Goal: Task Accomplishment & Management: Manage account settings

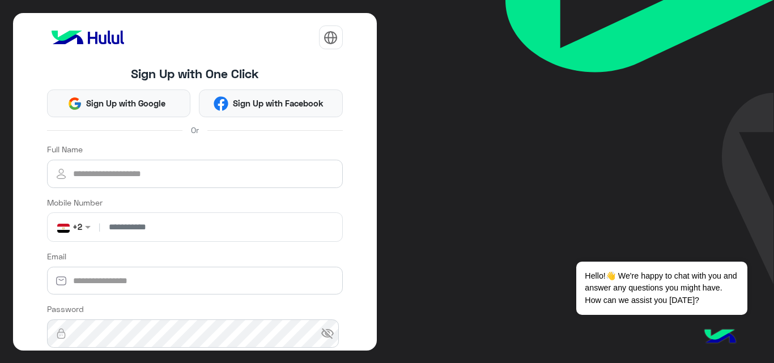
click at [130, 75] on h4 "Sign Up with One Click" at bounding box center [195, 73] width 296 height 15
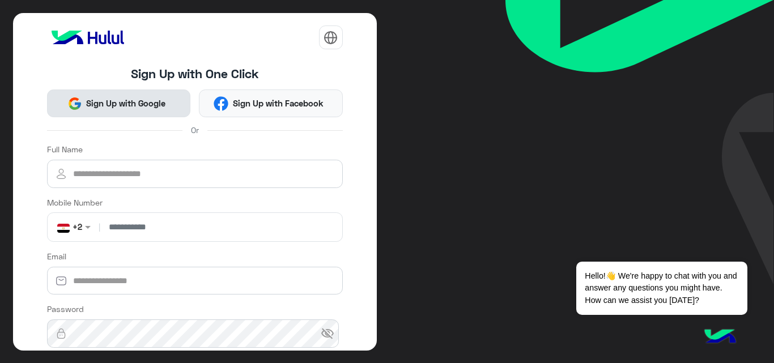
click at [113, 106] on span "Sign Up with Google" at bounding box center [126, 103] width 88 height 13
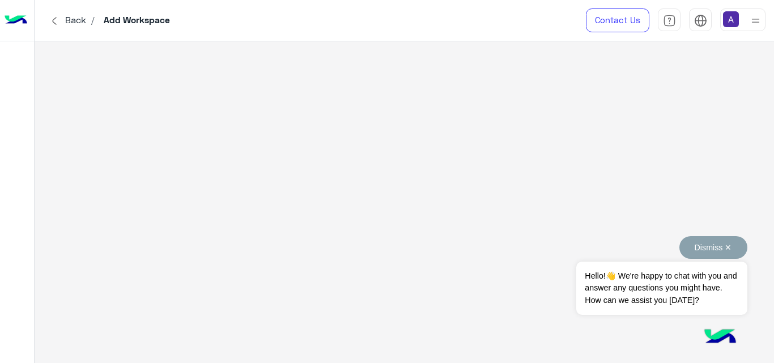
click at [730, 246] on button "Dismiss ✕" at bounding box center [713, 247] width 68 height 23
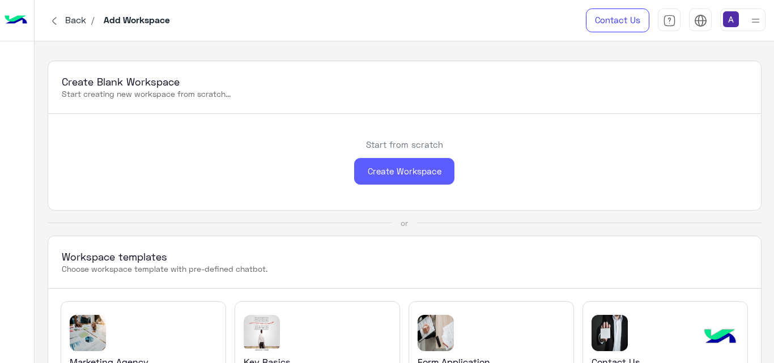
click at [397, 165] on div "Create Workspace" at bounding box center [404, 171] width 100 height 27
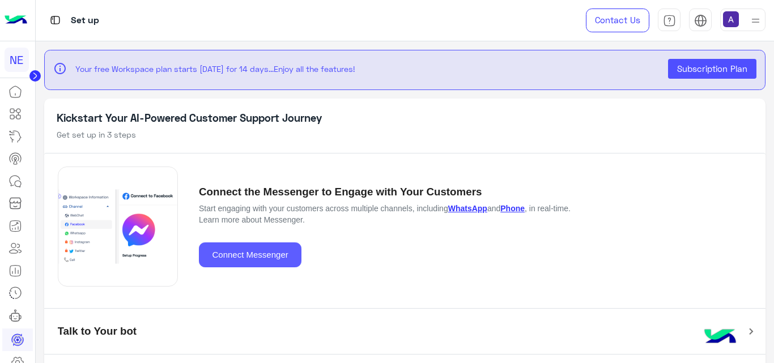
click at [227, 251] on button "Connect Messenger" at bounding box center [250, 254] width 103 height 25
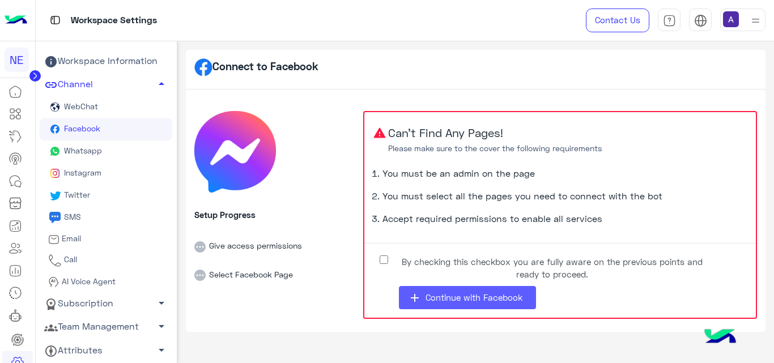
click at [419, 295] on icon "add" at bounding box center [415, 298] width 14 height 14
click at [440, 288] on button "add Continue with Facebook" at bounding box center [467, 297] width 137 height 23
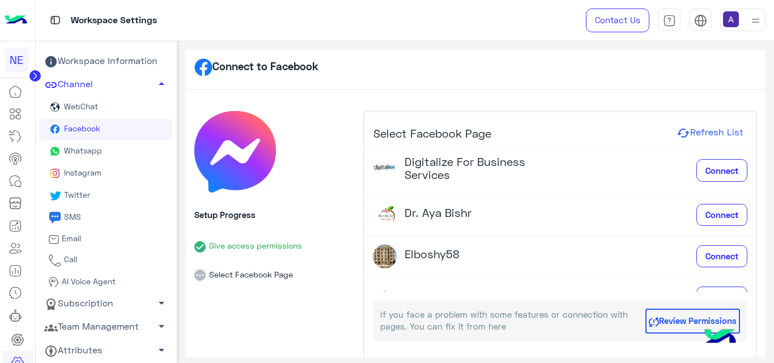
scroll to position [208, 0]
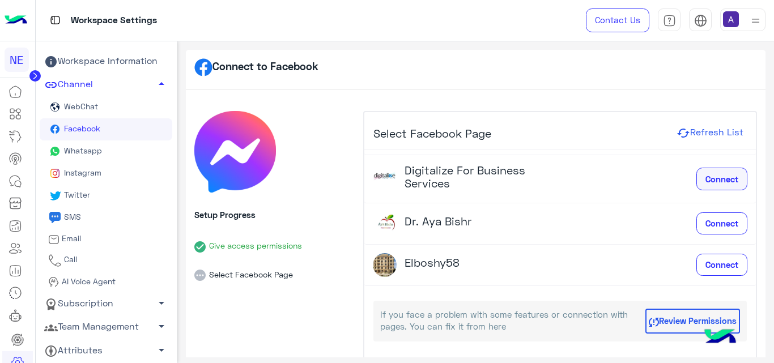
click at [710, 180] on span "Connect" at bounding box center [721, 179] width 33 height 10
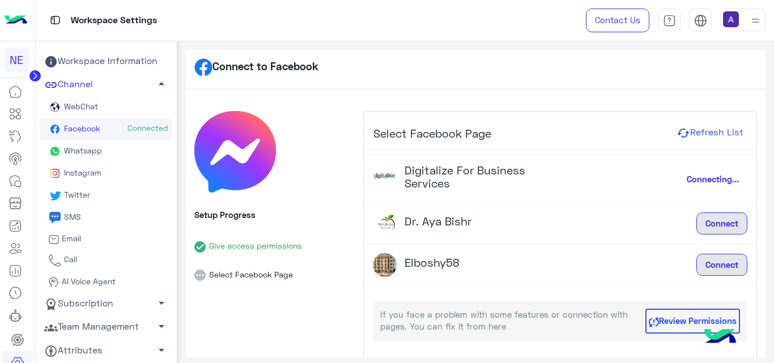
click at [645, 327] on button "Review Permissions" at bounding box center [692, 321] width 95 height 25
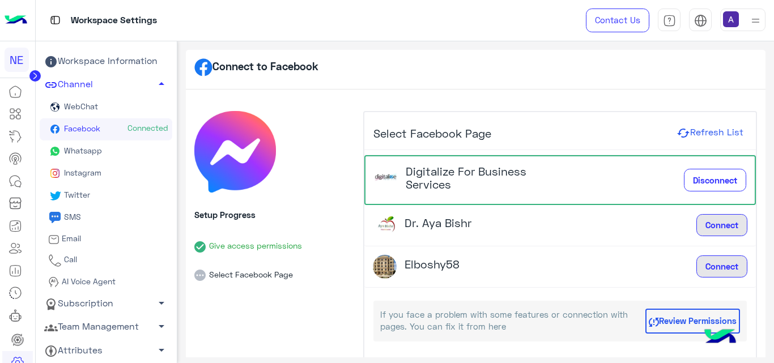
scroll to position [0, 0]
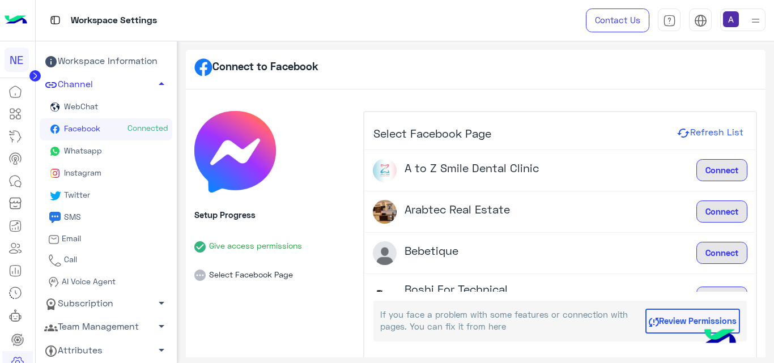
click at [764, 120] on div "Connect to Facebook Setup Progress Give access permissions Select Facebook Page…" at bounding box center [475, 199] width 597 height 317
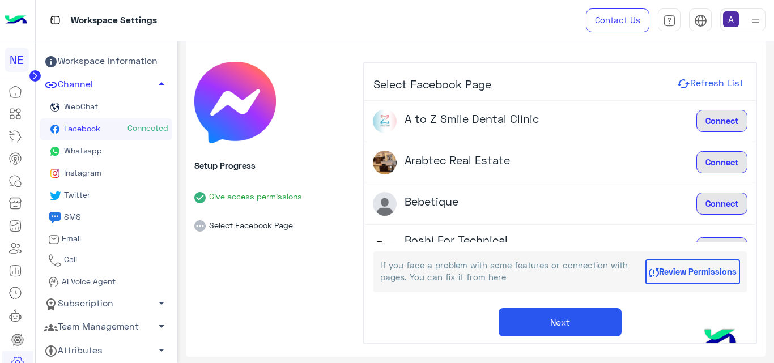
scroll to position [57, 0]
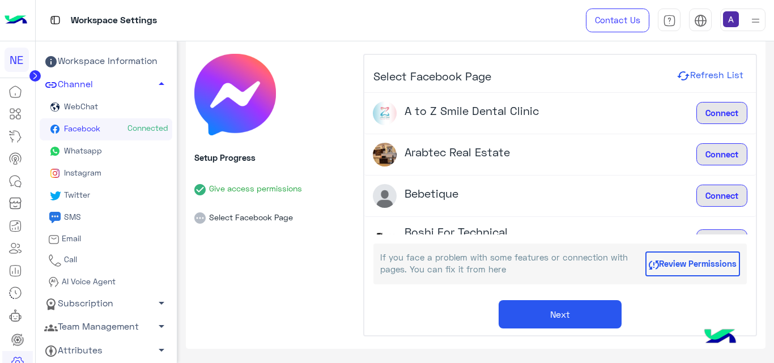
click at [581, 308] on button "Next" at bounding box center [560, 314] width 123 height 28
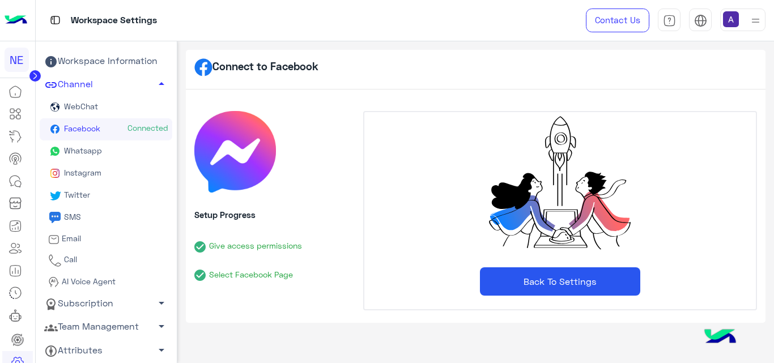
scroll to position [0, 0]
click at [567, 289] on button "Back To Settings" at bounding box center [560, 281] width 160 height 28
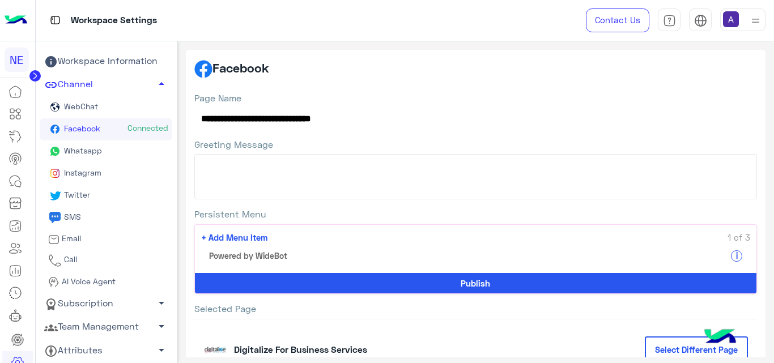
click at [220, 183] on textarea "Greeting Message" at bounding box center [475, 176] width 563 height 45
drag, startPoint x: 202, startPoint y: 118, endPoint x: 303, endPoint y: 119, distance: 101.4
click at [303, 119] on div "**********" at bounding box center [475, 111] width 563 height 38
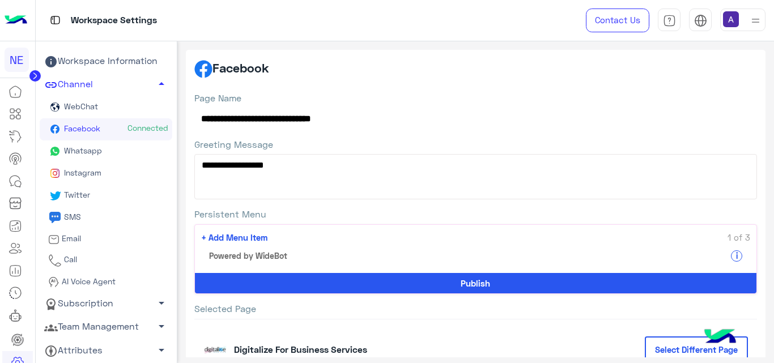
click at [303, 119] on div "**********" at bounding box center [475, 111] width 563 height 38
click at [287, 167] on textarea "**********" at bounding box center [475, 176] width 563 height 45
paste textarea "**********"
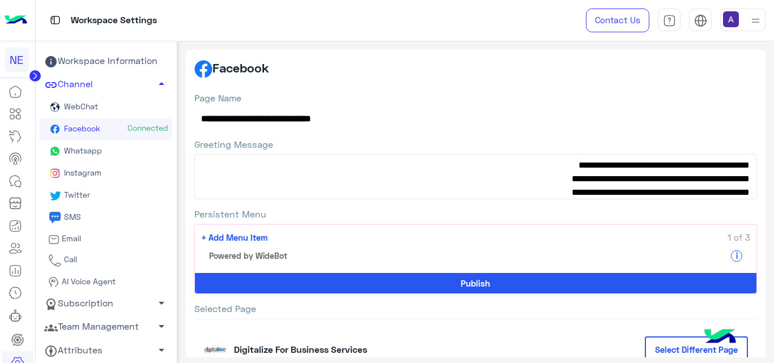
type textarea "**********"
click at [441, 282] on button "Publish" at bounding box center [476, 283] width 562 height 20
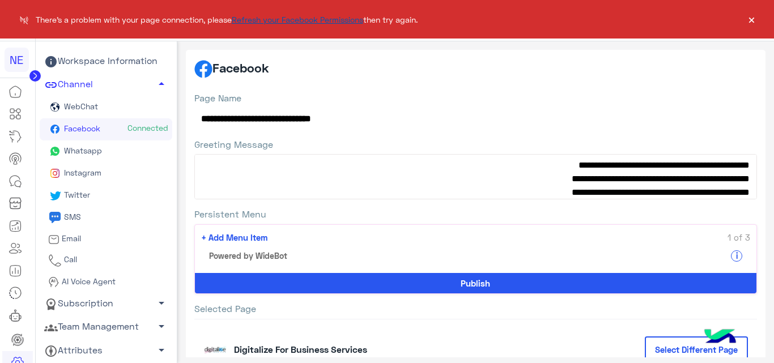
click at [286, 20] on link "Refresh your Facebook Permissions" at bounding box center [297, 20] width 131 height 10
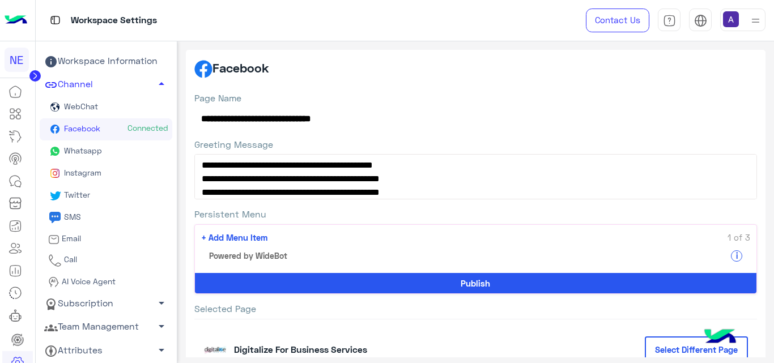
click at [382, 282] on button "Publish" at bounding box center [476, 283] width 562 height 20
click at [413, 282] on button "Publish" at bounding box center [476, 283] width 562 height 20
click at [411, 301] on div "**********" at bounding box center [475, 261] width 563 height 338
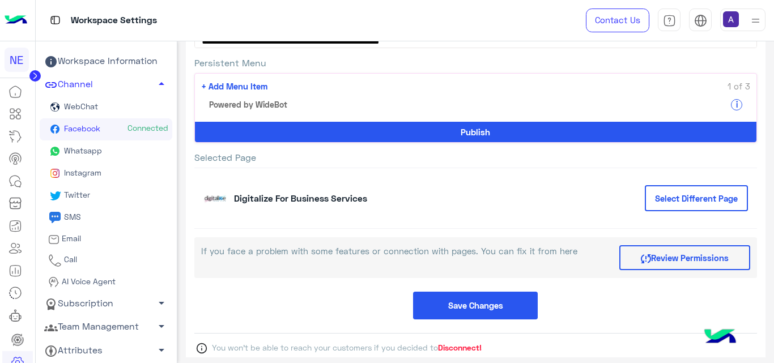
scroll to position [172, 0]
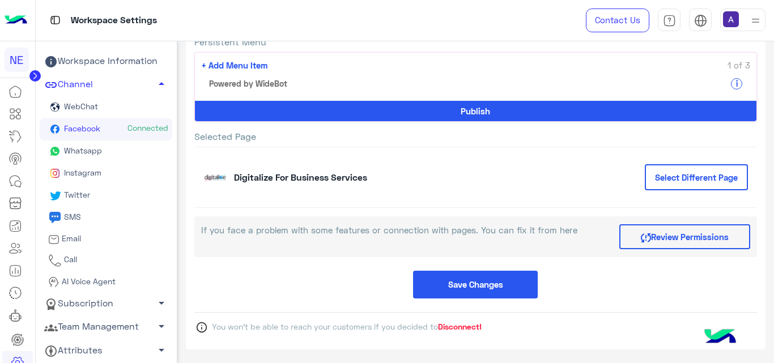
click at [449, 326] on span "Disconnect!" at bounding box center [460, 327] width 44 height 10
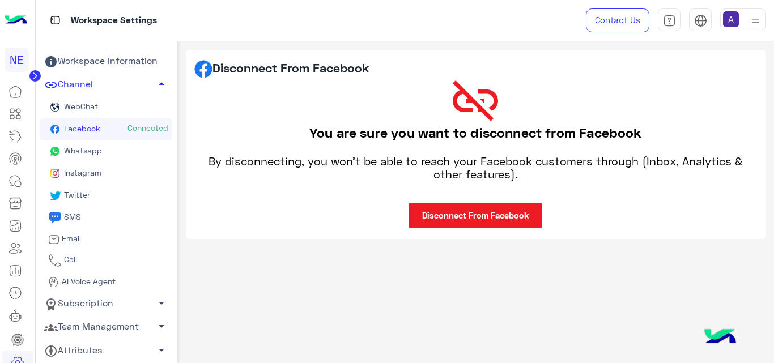
click at [452, 214] on button "Disconnect From Facebook" at bounding box center [475, 215] width 134 height 25
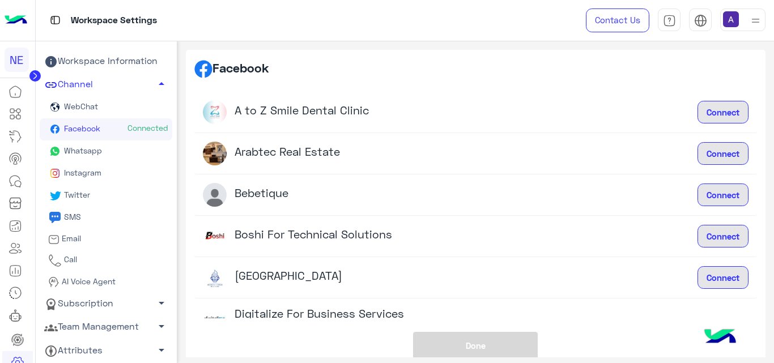
click at [600, 333] on div "Done" at bounding box center [475, 346] width 563 height 28
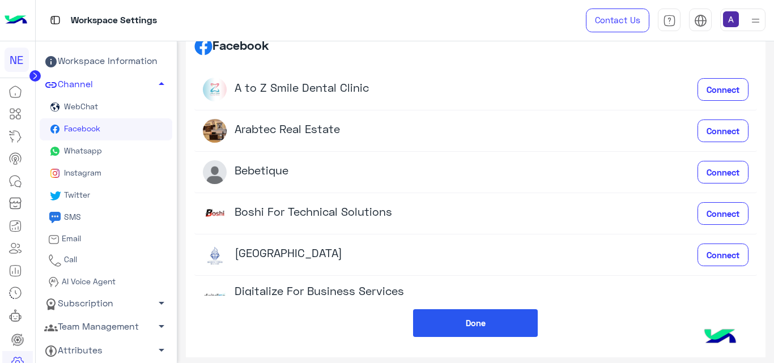
scroll to position [32, 0]
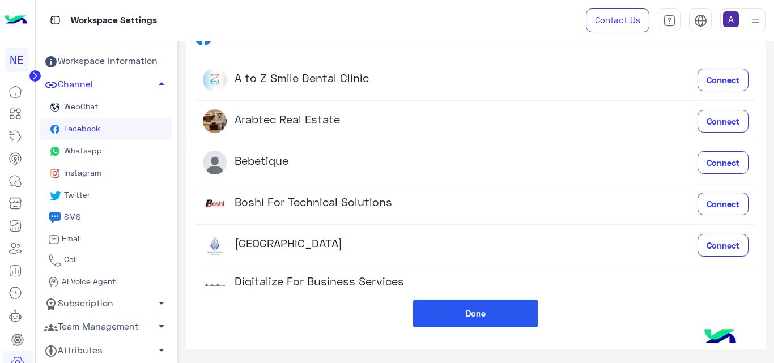
click at [502, 315] on button "Done" at bounding box center [475, 314] width 125 height 28
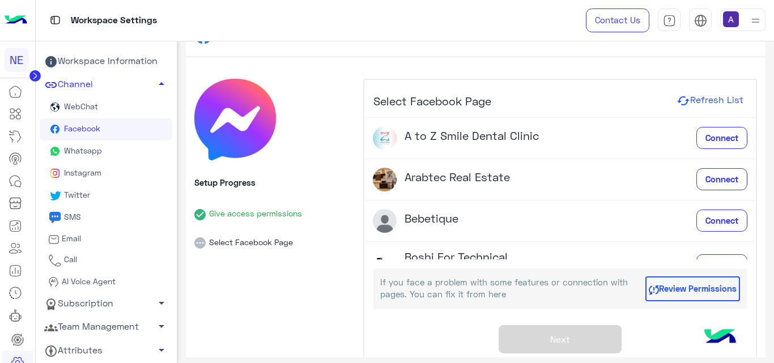
click at [247, 246] on li "Select Facebook Page" at bounding box center [274, 234] width 160 height 29
click at [655, 296] on button "Review Permissions" at bounding box center [692, 288] width 95 height 25
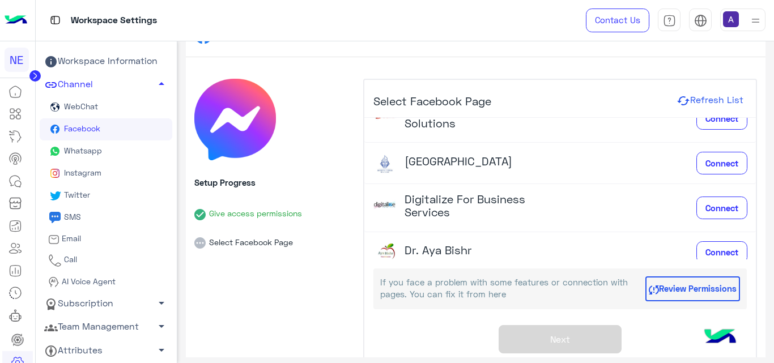
scroll to position [151, 0]
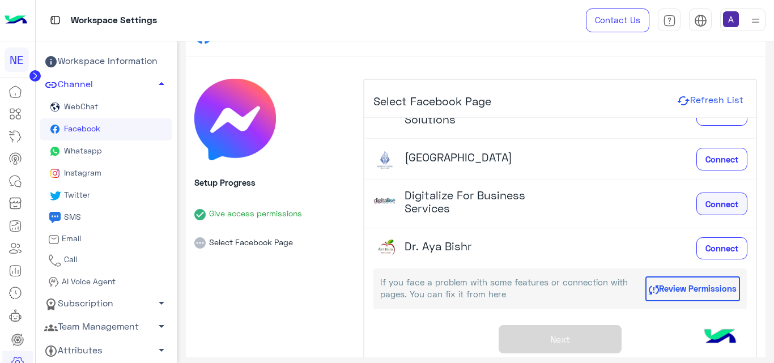
click at [705, 200] on span "Connect" at bounding box center [721, 204] width 33 height 10
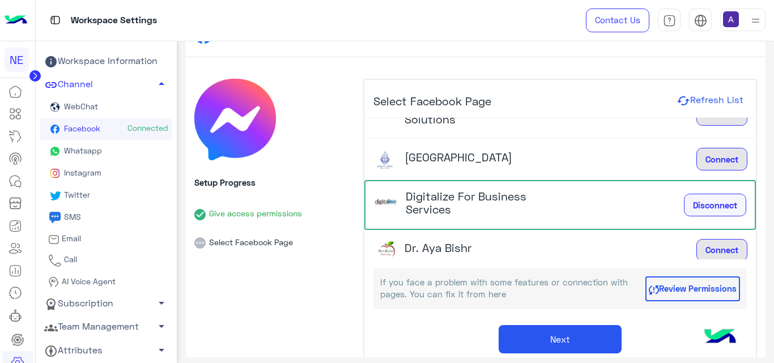
click at [684, 206] on button "Disconnect" at bounding box center [715, 205] width 62 height 23
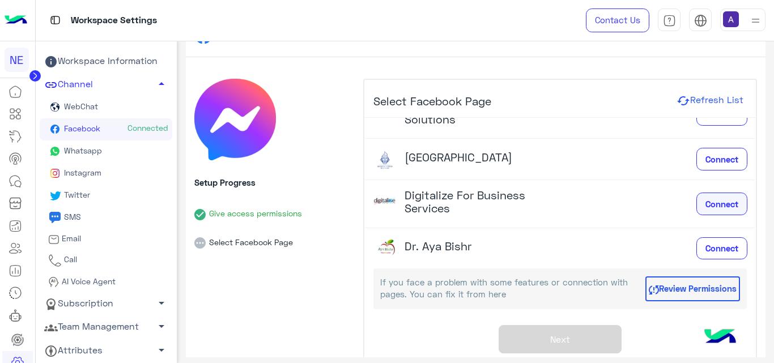
click at [696, 205] on button "Connect" at bounding box center [721, 204] width 51 height 23
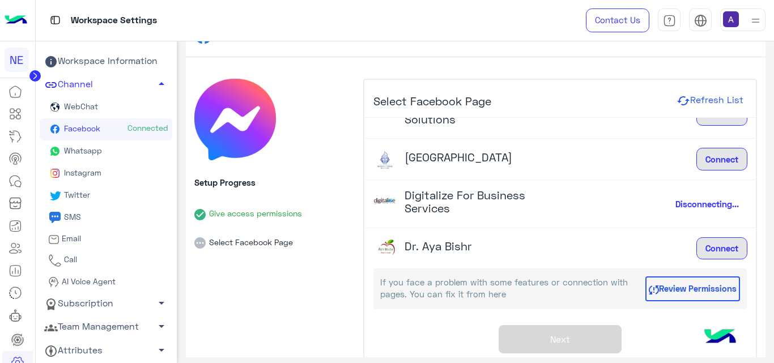
click at [663, 282] on button "Review Permissions" at bounding box center [692, 288] width 95 height 25
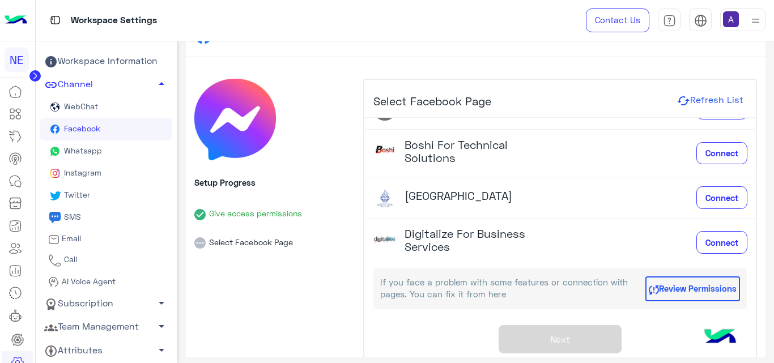
scroll to position [114, 0]
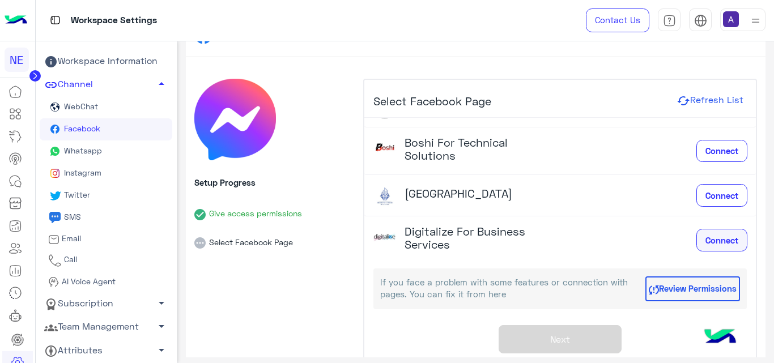
click at [705, 237] on span "Connect" at bounding box center [721, 240] width 33 height 10
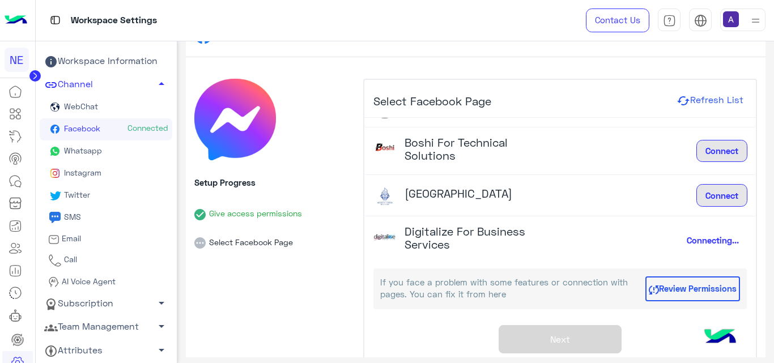
click at [248, 239] on li "Select Facebook Page" at bounding box center [274, 234] width 160 height 29
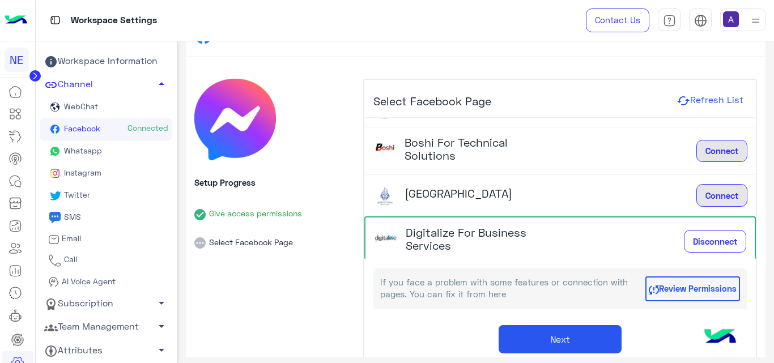
click at [700, 148] on div "Connect" at bounding box center [721, 151] width 51 height 23
click at [706, 146] on div "Connect" at bounding box center [721, 151] width 51 height 23
click at [560, 342] on button "Next" at bounding box center [560, 339] width 123 height 28
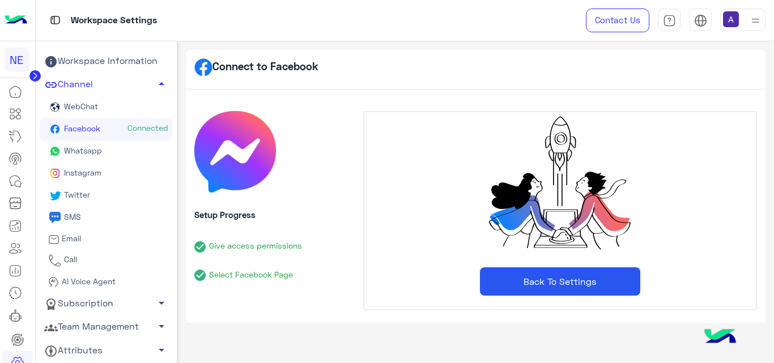
scroll to position [0, 0]
click at [543, 296] on div "Back To Settings" at bounding box center [560, 210] width 394 height 199
click at [542, 283] on button "Back To Settings" at bounding box center [560, 281] width 160 height 28
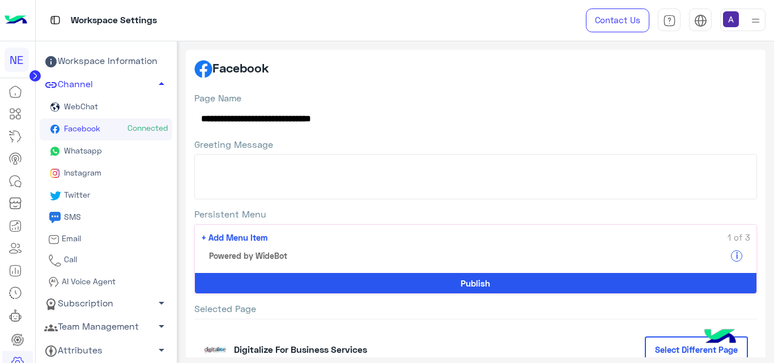
click at [441, 157] on textarea "Greeting Message" at bounding box center [475, 176] width 563 height 45
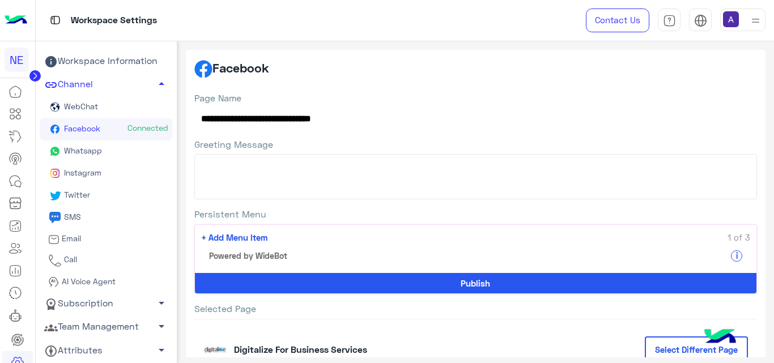
click at [441, 157] on textarea "Greeting Message" at bounding box center [475, 176] width 563 height 45
type textarea "*"
click at [223, 313] on label "Selected Page" at bounding box center [475, 309] width 563 height 12
click at [304, 318] on div "Selected Page Digitalize For Business Services Select Different Page" at bounding box center [475, 342] width 563 height 78
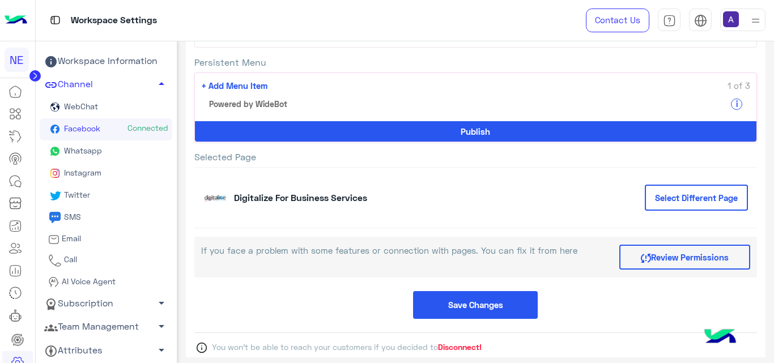
scroll to position [150, 0]
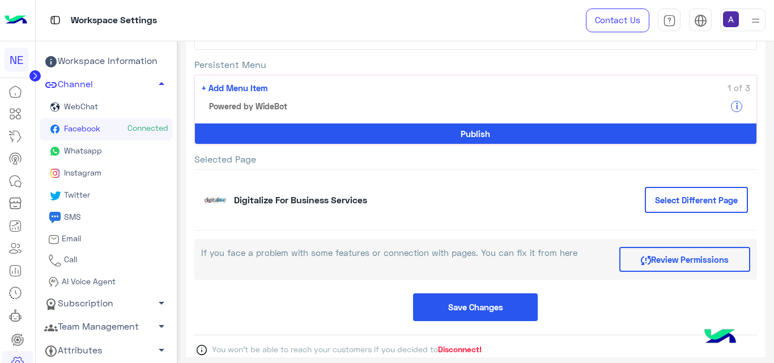
click at [429, 348] on span "You won’t be able to reach your customers if you decided to Disconnect!" at bounding box center [347, 349] width 270 height 12
click at [595, 296] on div "Save Changes" at bounding box center [475, 307] width 563 height 28
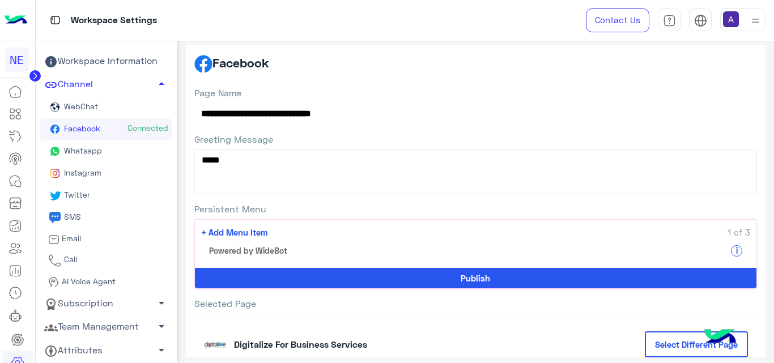
scroll to position [0, 0]
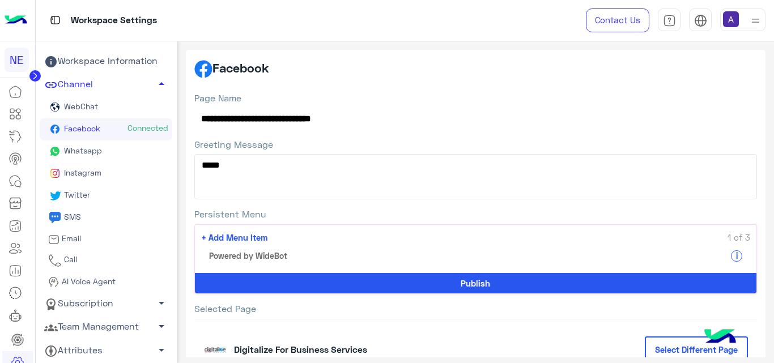
click at [493, 173] on textarea "****" at bounding box center [475, 176] width 563 height 45
paste textarea "**********"
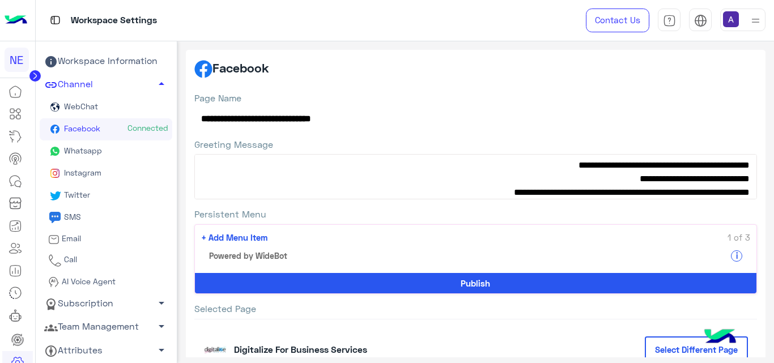
type textarea "**********"
click at [461, 283] on button "Publish" at bounding box center [476, 283] width 562 height 20
click at [238, 242] on span "+ Add Menu Item" at bounding box center [234, 237] width 66 height 13
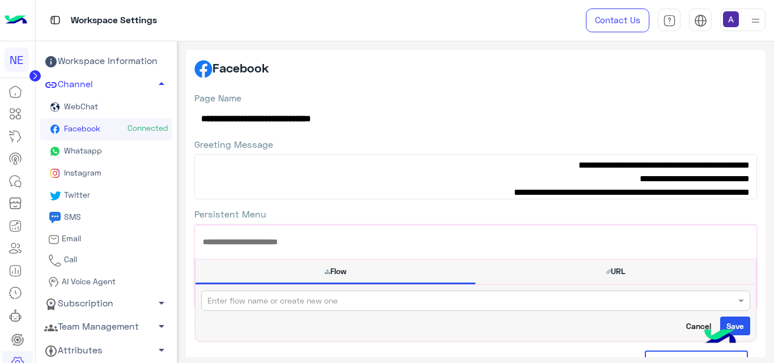
click at [274, 219] on label "Persistent Menu" at bounding box center [475, 214] width 563 height 12
click at [117, 149] on link "Whatsapp" at bounding box center [106, 151] width 133 height 22
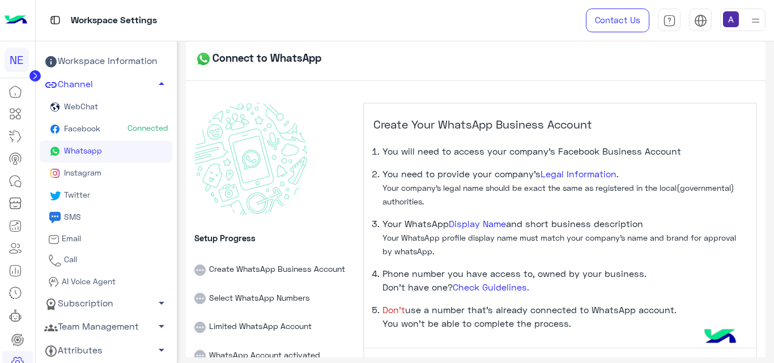
click at [306, 229] on div "Setup Progress Create WhatsApp Business Account Select WhatsApp Numbers Limited…" at bounding box center [274, 263] width 160 height 321
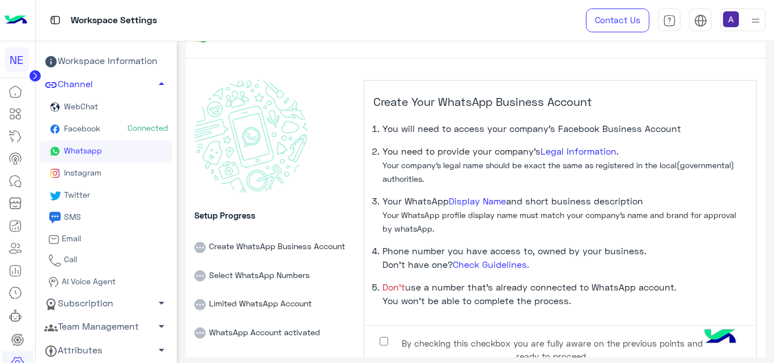
scroll to position [78, 0]
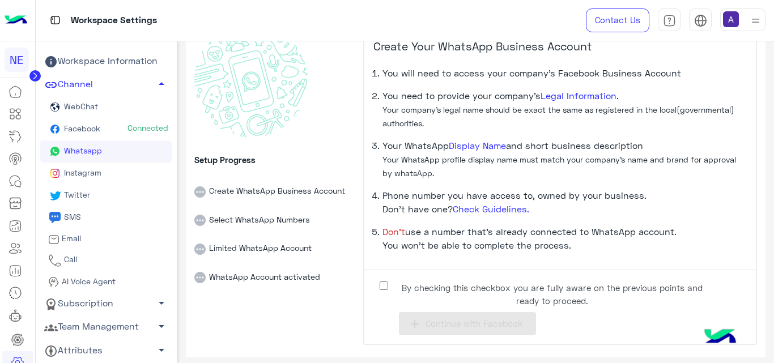
click at [380, 292] on label "By checking this checkbox you are fully aware on the previous points and ready …" at bounding box center [543, 291] width 340 height 25
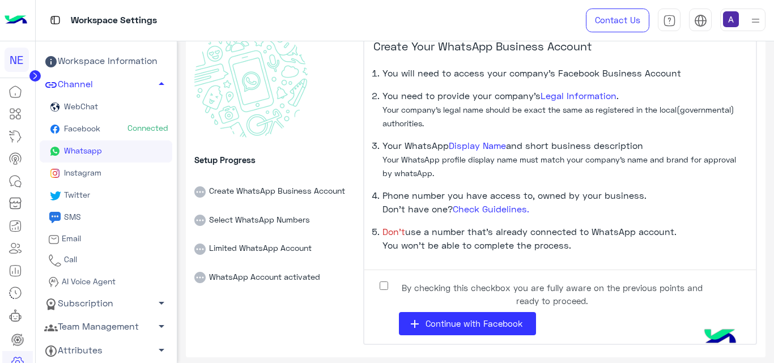
click at [295, 221] on li "Select WhatsApp Numbers" at bounding box center [274, 212] width 160 height 29
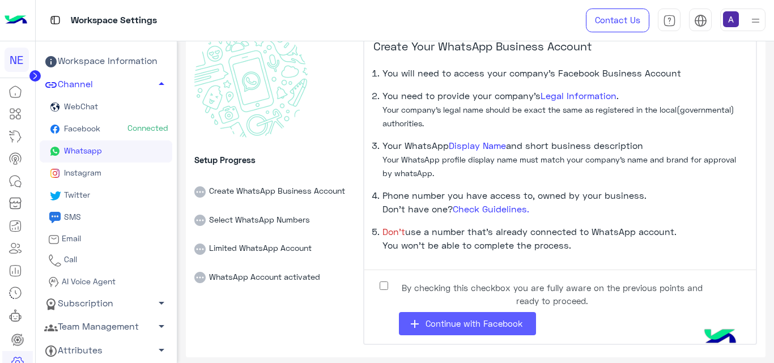
click at [408, 320] on icon "add" at bounding box center [415, 324] width 14 height 14
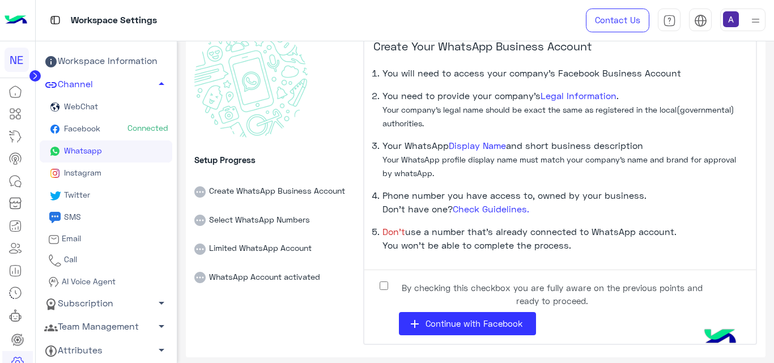
click at [67, 174] on span "Instagram" at bounding box center [82, 173] width 40 height 10
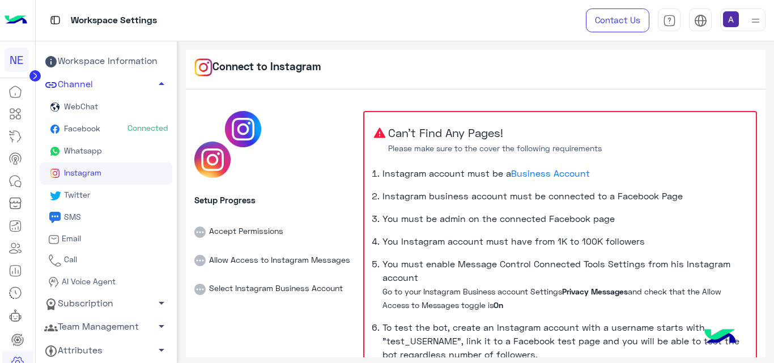
click at [77, 208] on link "SMS" at bounding box center [106, 218] width 133 height 22
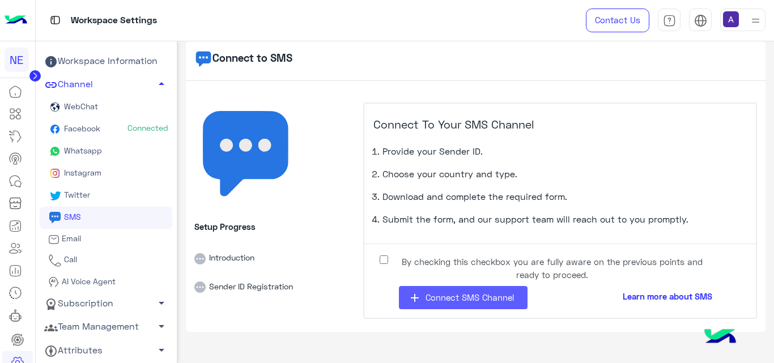
click at [446, 303] on button "add Connect SMS Channel" at bounding box center [463, 297] width 129 height 23
select select
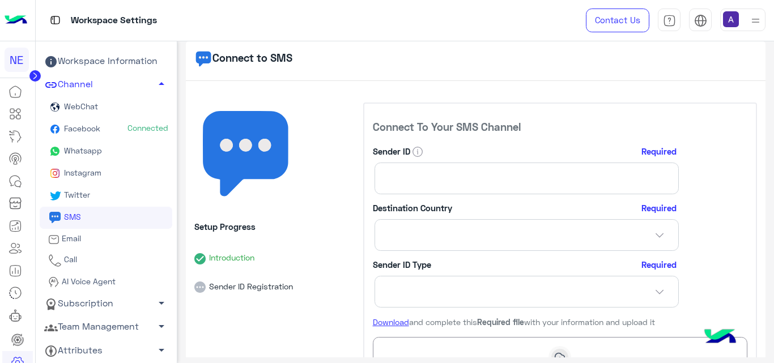
click at [348, 314] on div "Setup Progress Introduction Sender ID Registration" at bounding box center [274, 283] width 160 height 360
click at [95, 284] on span "AI Voice Agent" at bounding box center [87, 281] width 56 height 10
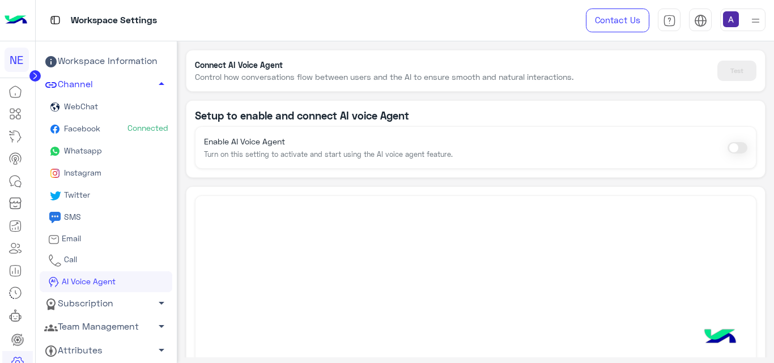
click at [95, 130] on span "Facebook" at bounding box center [81, 128] width 39 height 10
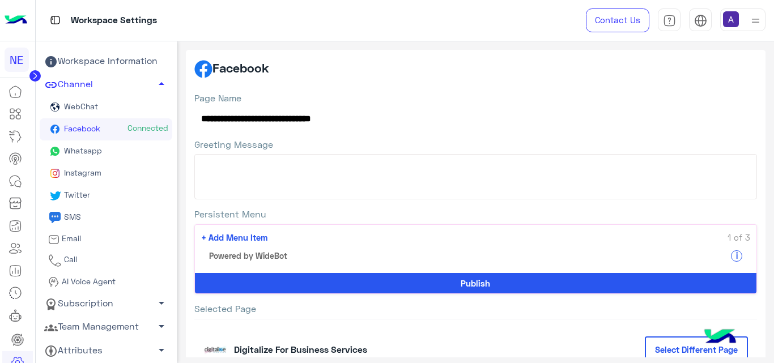
click at [323, 137] on div "**********" at bounding box center [475, 261] width 563 height 338
click at [256, 233] on span "+ Add Menu Item" at bounding box center [234, 237] width 66 height 13
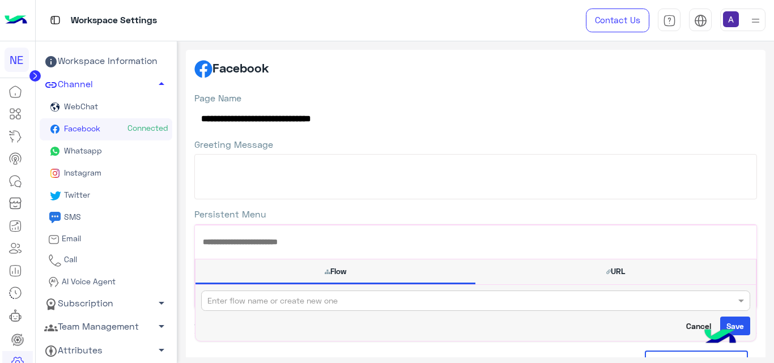
click at [697, 325] on button "Cancel" at bounding box center [698, 326] width 37 height 19
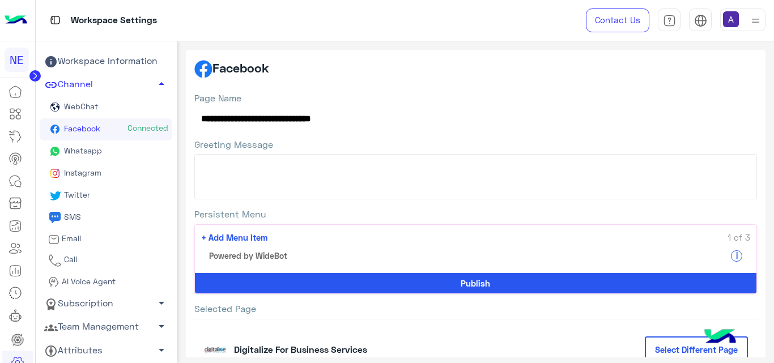
click at [653, 288] on button "Publish" at bounding box center [476, 283] width 562 height 20
click at [335, 305] on label "Selected Page" at bounding box center [475, 309] width 563 height 12
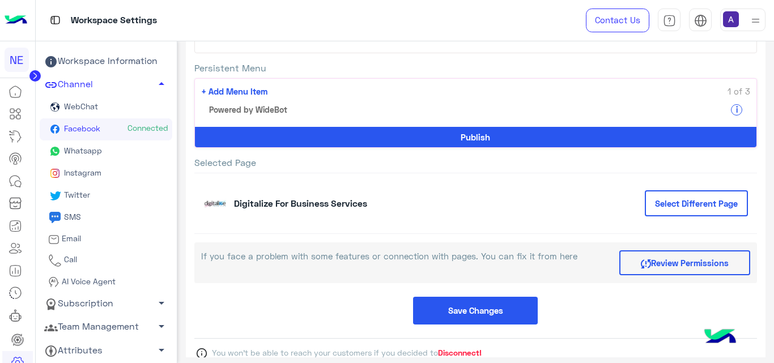
scroll to position [172, 0]
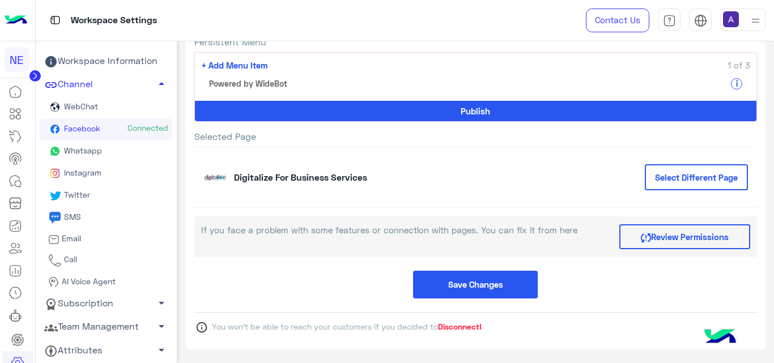
click at [474, 326] on span "Disconnect!" at bounding box center [460, 327] width 44 height 10
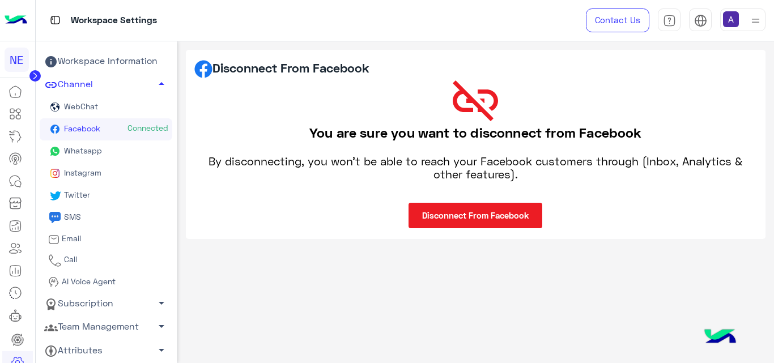
scroll to position [0, 0]
click at [465, 219] on button "Disconnect From Facebook" at bounding box center [475, 215] width 134 height 25
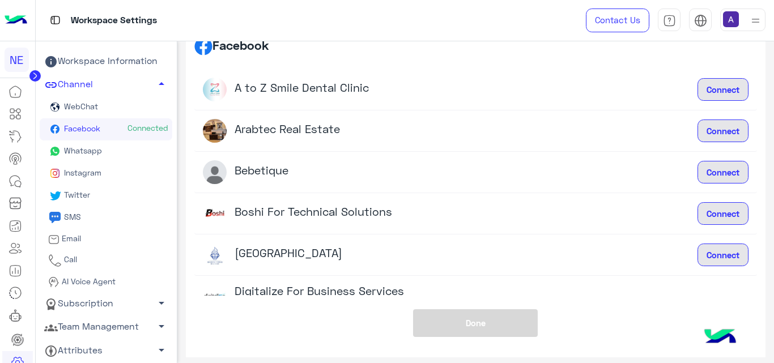
scroll to position [32, 0]
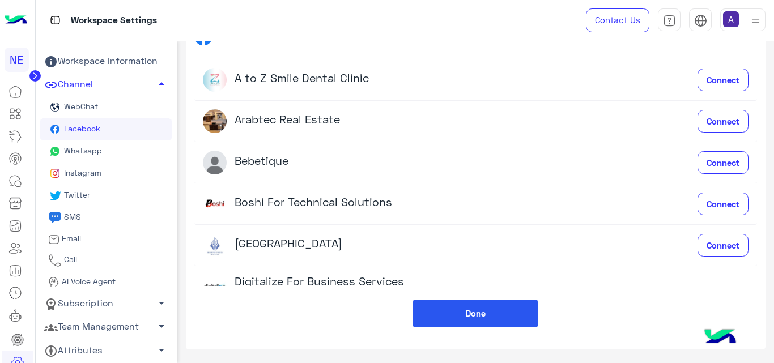
click at [125, 130] on link "Facebook" at bounding box center [106, 129] width 133 height 22
click at [436, 310] on button "Done" at bounding box center [475, 314] width 125 height 28
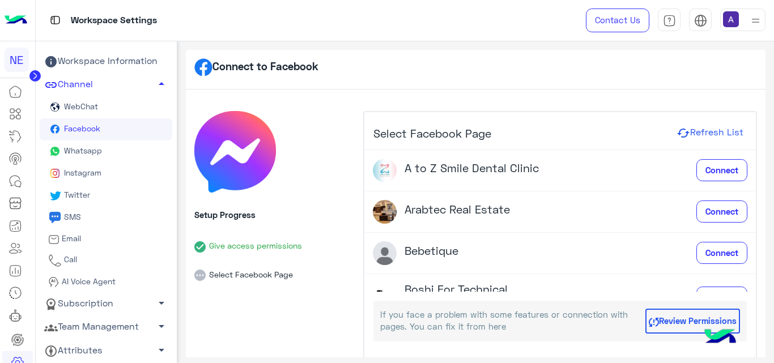
click at [664, 327] on button "Review Permissions" at bounding box center [692, 321] width 95 height 25
